Goal: Contribute content

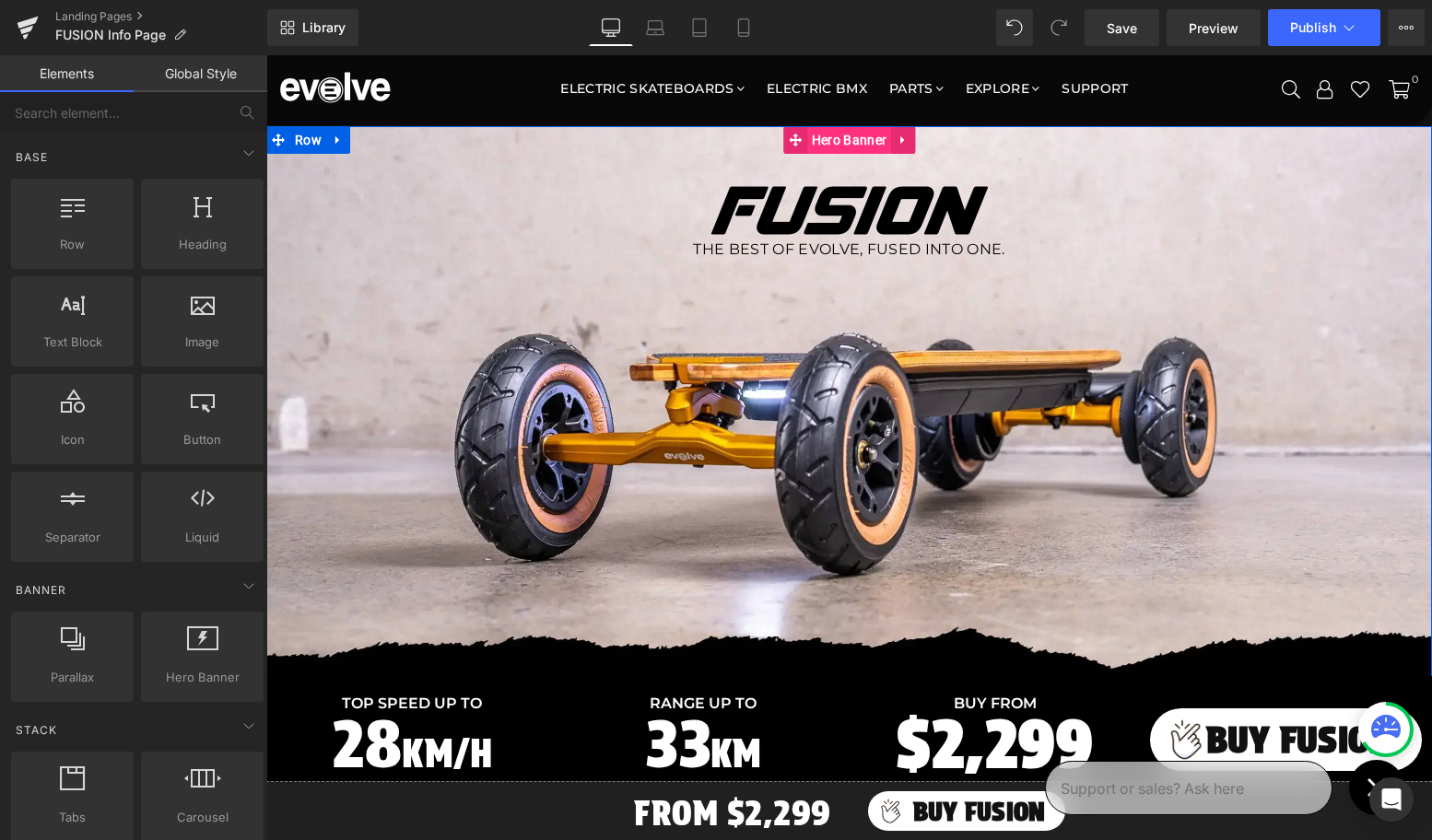
click at [835, 140] on span "Hero Banner" at bounding box center [849, 140] width 84 height 28
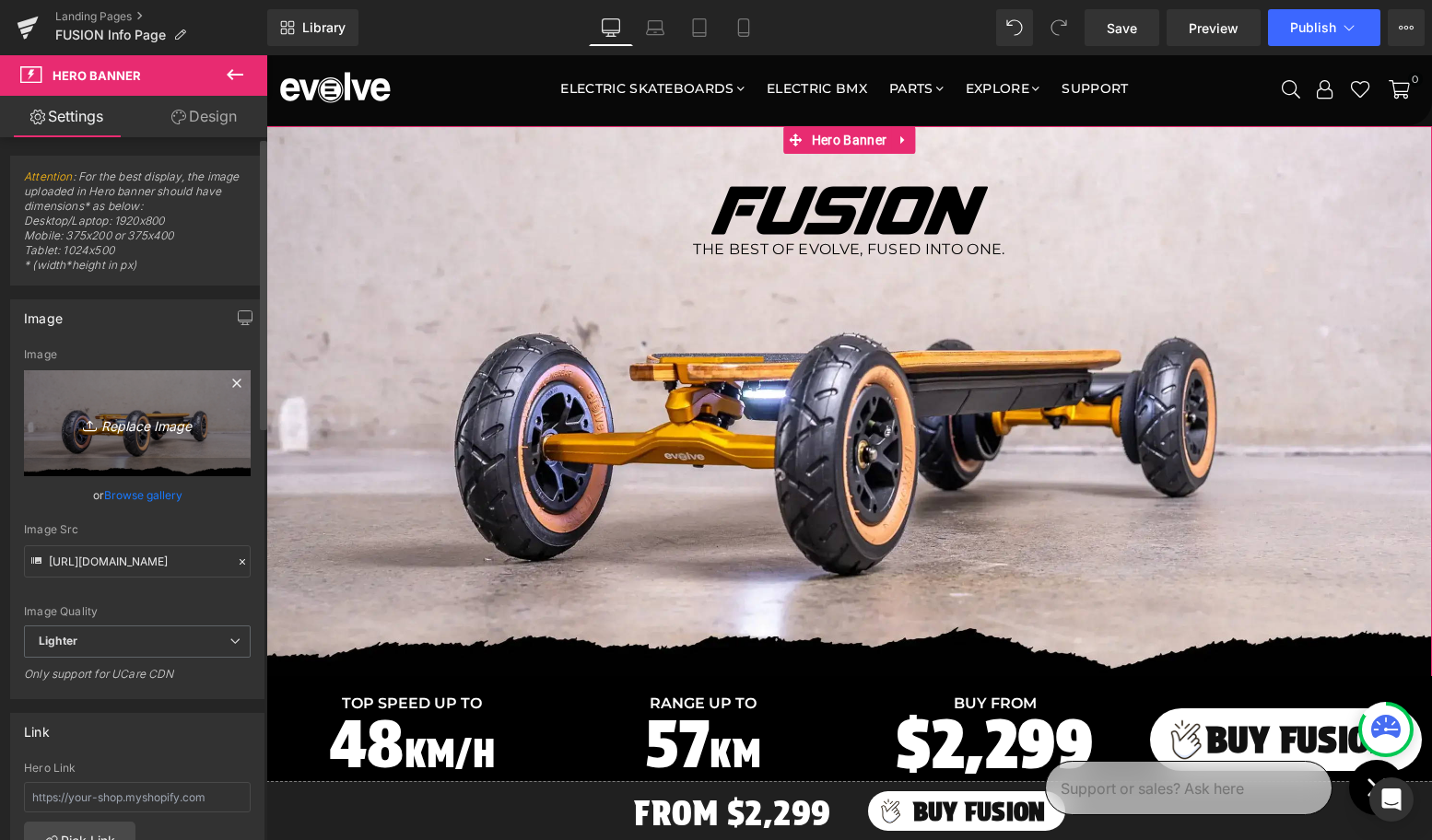
click at [168, 433] on icon "Replace Image" at bounding box center [137, 424] width 147 height 23
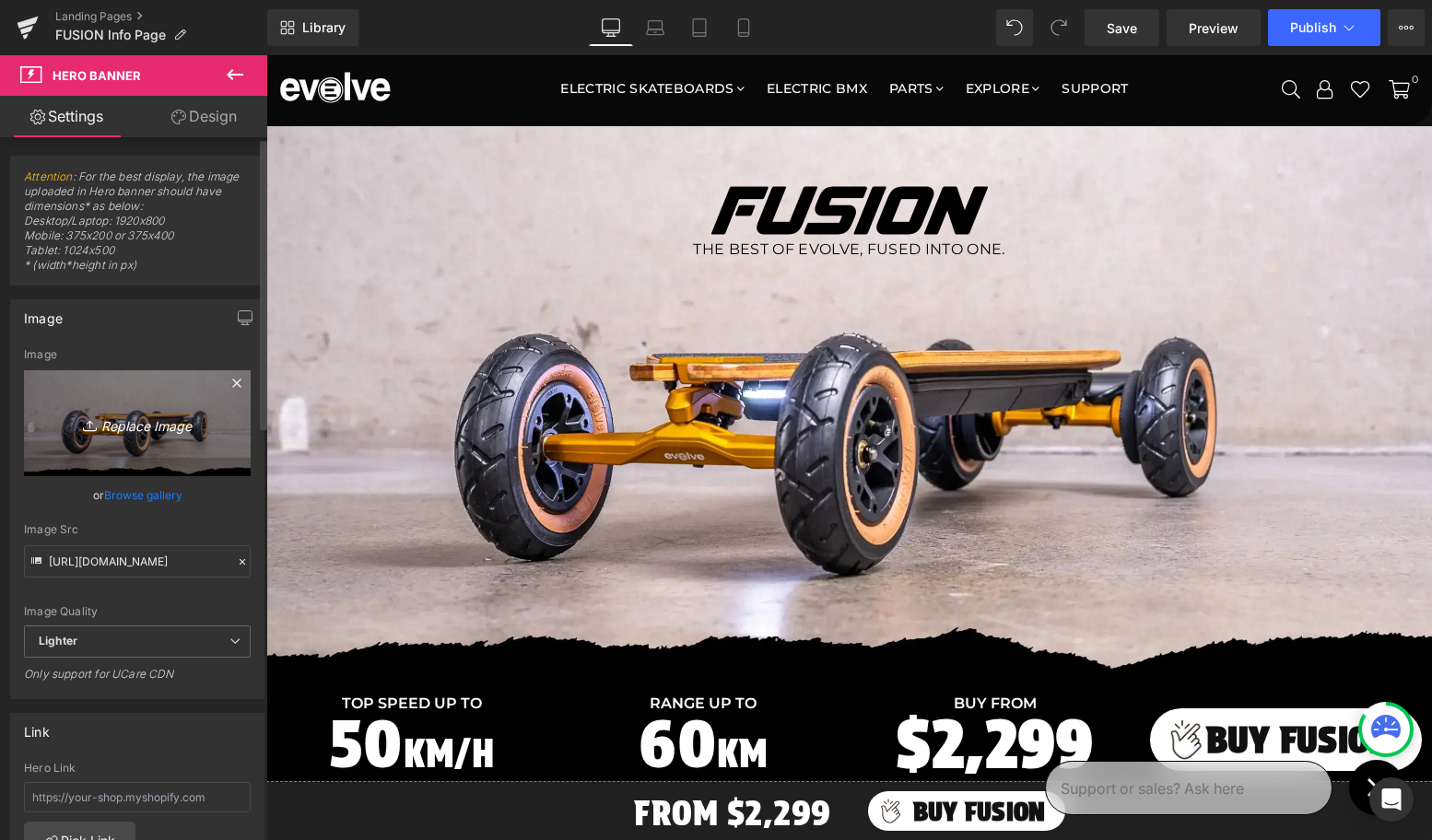
type input "C:\fakepath\new-fusion-hero-front.webp"
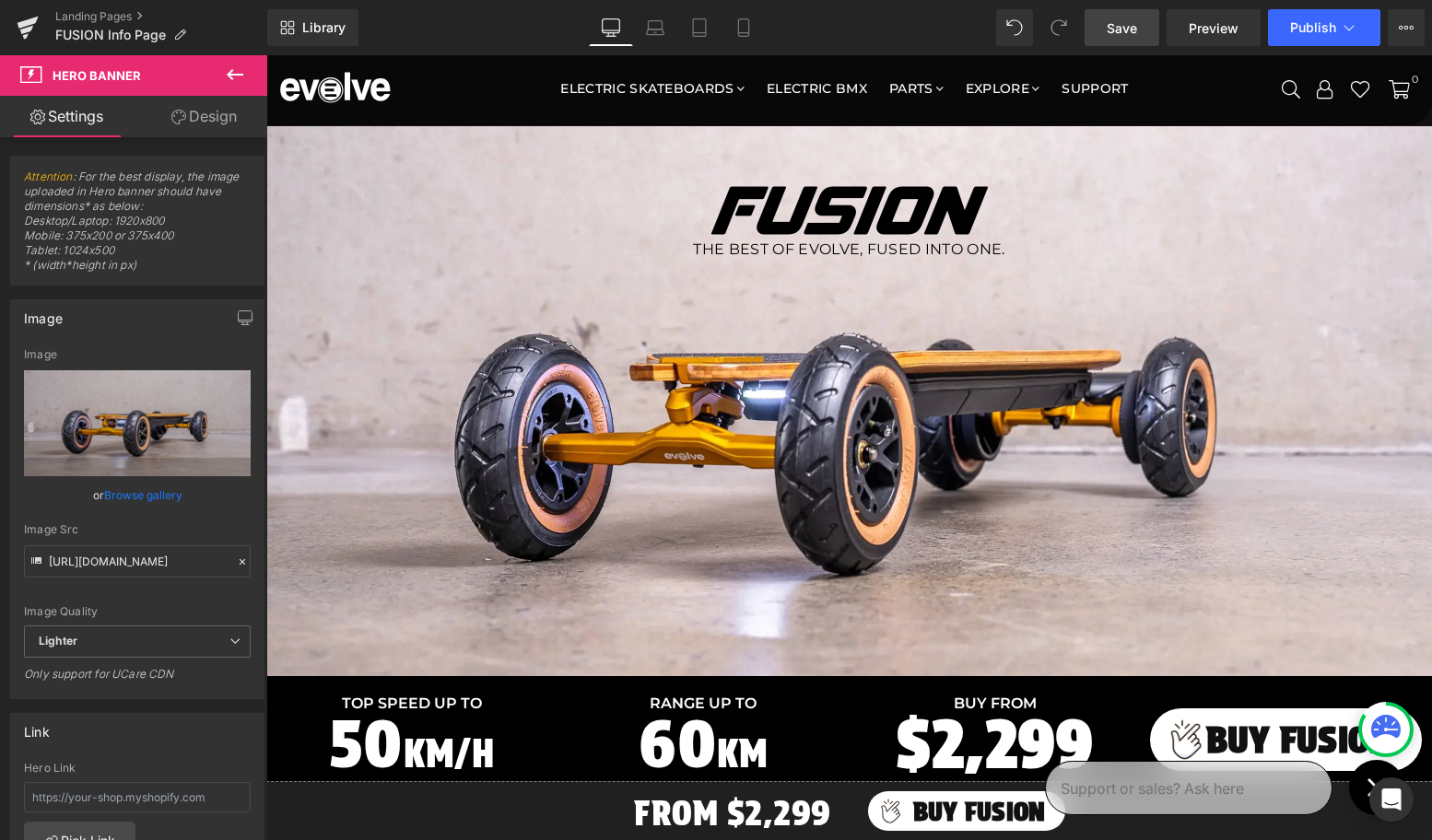
click at [1128, 29] on span "Save" at bounding box center [1123, 28] width 31 height 19
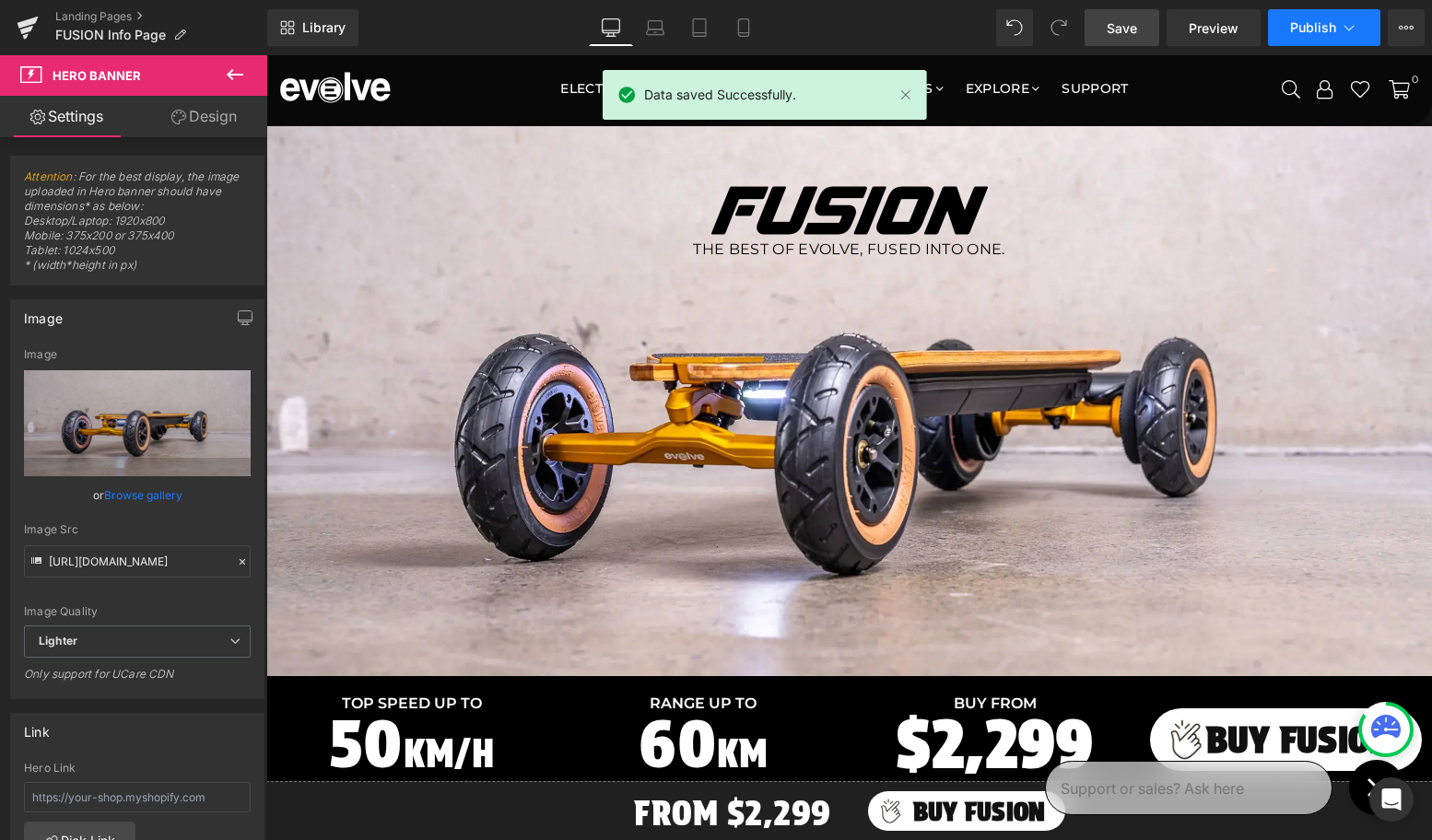
click at [1308, 29] on span "Publish" at bounding box center [1313, 27] width 46 height 14
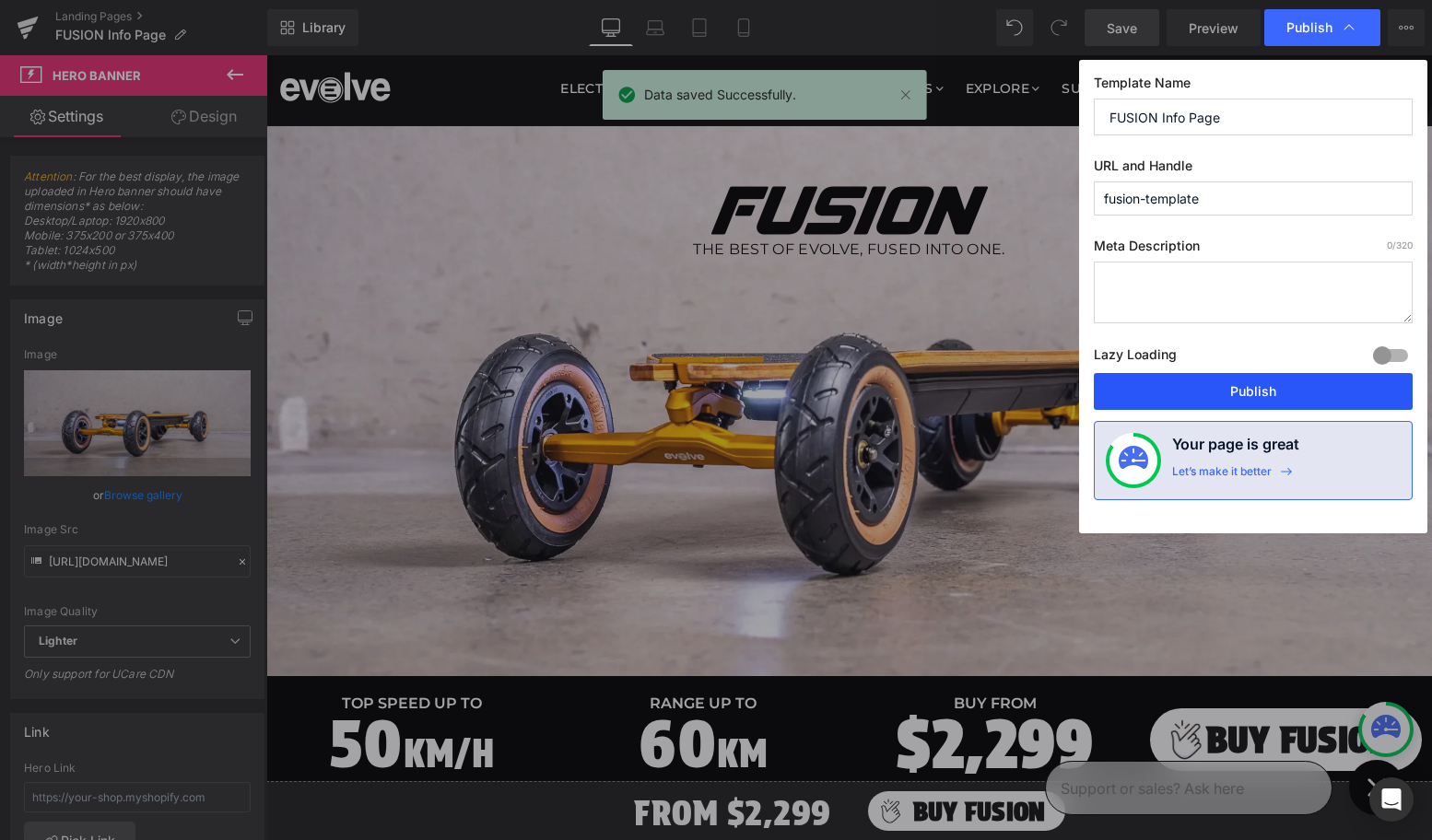
click at [1222, 391] on button "Publish" at bounding box center [1253, 391] width 319 height 37
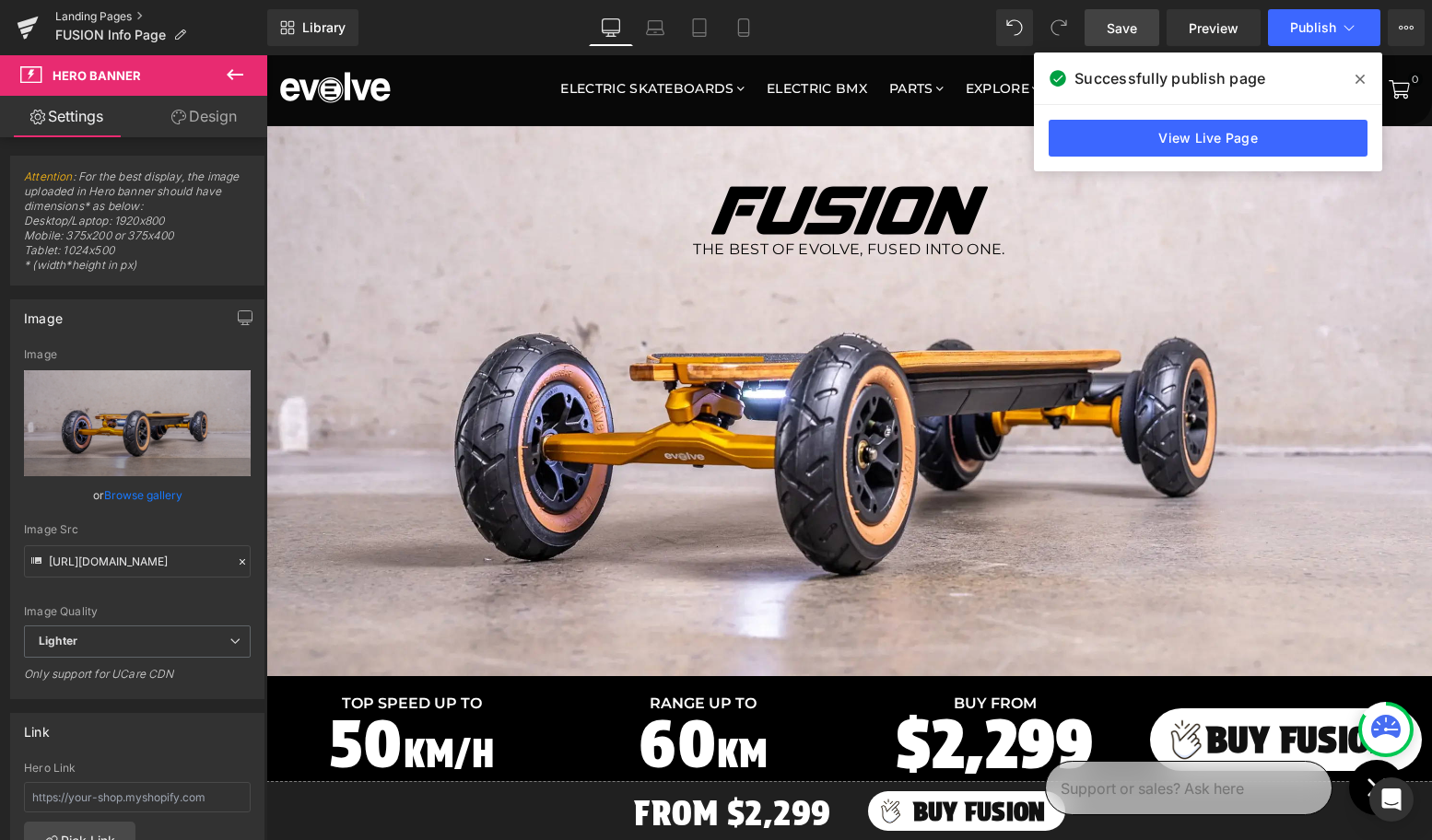
click at [65, 14] on link "Landing Pages" at bounding box center [161, 16] width 212 height 14
